Goal: Check status: Check status

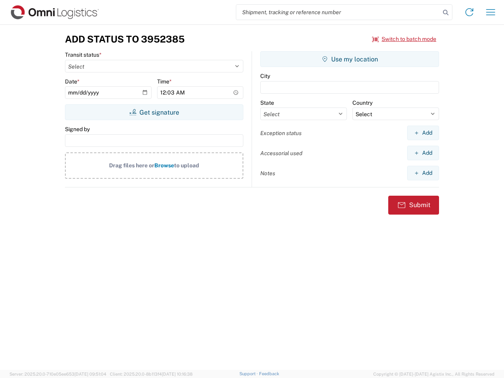
click at [338, 12] on input "search" at bounding box center [338, 12] width 204 height 15
click at [446, 13] on icon at bounding box center [445, 12] width 11 height 11
click at [470, 12] on icon at bounding box center [469, 12] width 13 height 13
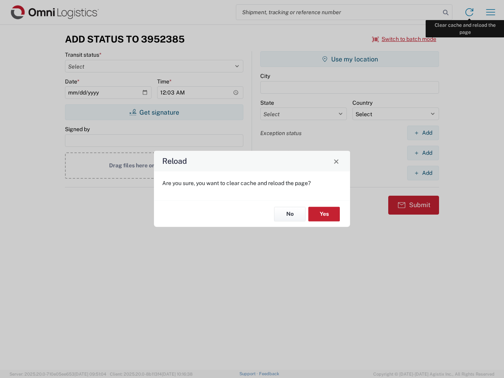
click at [491, 12] on div "Reload Are you sure, you want to clear cache and reload the page? No Yes" at bounding box center [252, 189] width 504 height 378
click at [405, 39] on div "Reload Are you sure, you want to clear cache and reload the page? No Yes" at bounding box center [252, 189] width 504 height 378
click at [154, 112] on div "Reload Are you sure, you want to clear cache and reload the page? No Yes" at bounding box center [252, 189] width 504 height 378
click at [350, 59] on div "Reload Are you sure, you want to clear cache and reload the page? No Yes" at bounding box center [252, 189] width 504 height 378
click at [423, 133] on div "Reload Are you sure, you want to clear cache and reload the page? No Yes" at bounding box center [252, 189] width 504 height 378
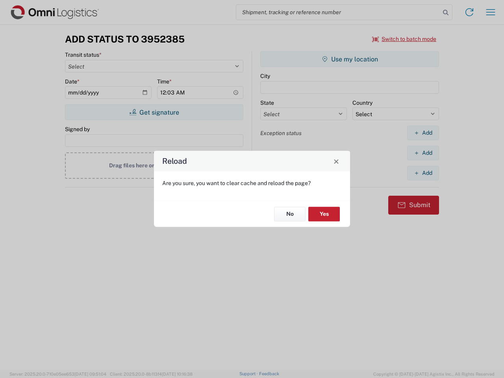
click at [423, 153] on div "Reload Are you sure, you want to clear cache and reload the page? No Yes" at bounding box center [252, 189] width 504 height 378
click at [423, 173] on div "Reload Are you sure, you want to clear cache and reload the page? No Yes" at bounding box center [252, 189] width 504 height 378
